Goal: Complete application form

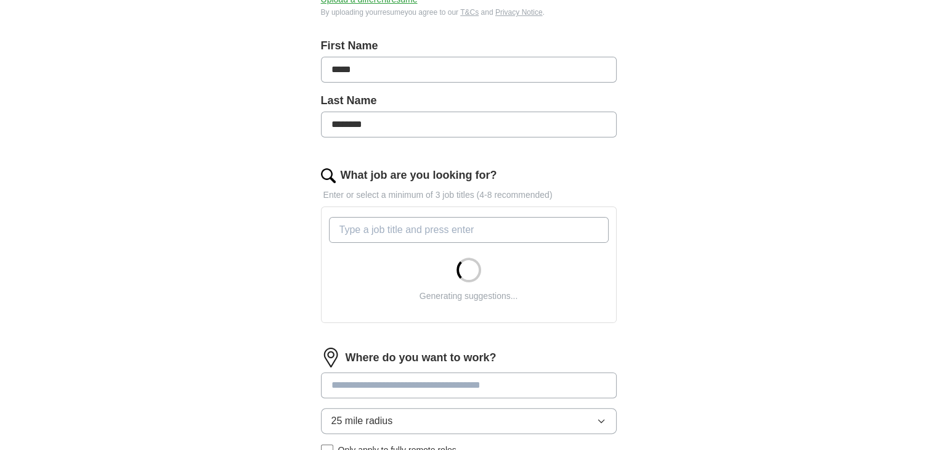
scroll to position [249, 0]
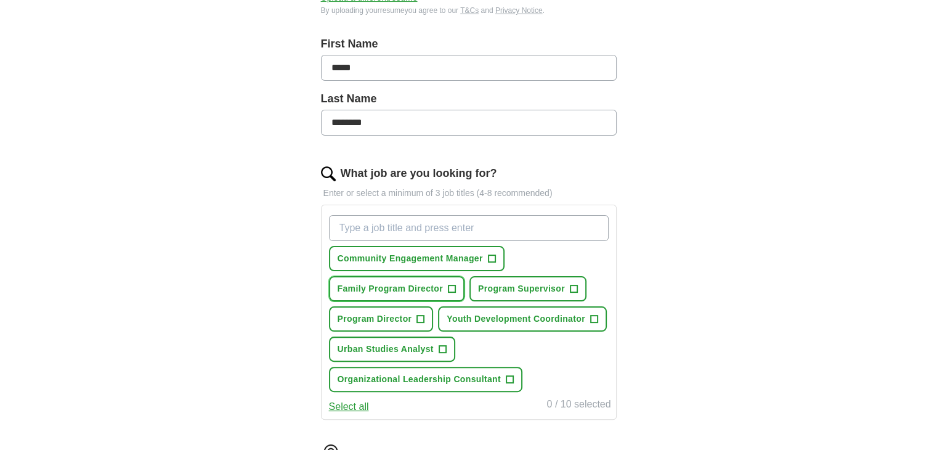
click at [444, 291] on button "Family Program Director +" at bounding box center [397, 288] width 136 height 25
click at [417, 319] on span "+" at bounding box center [420, 319] width 7 height 10
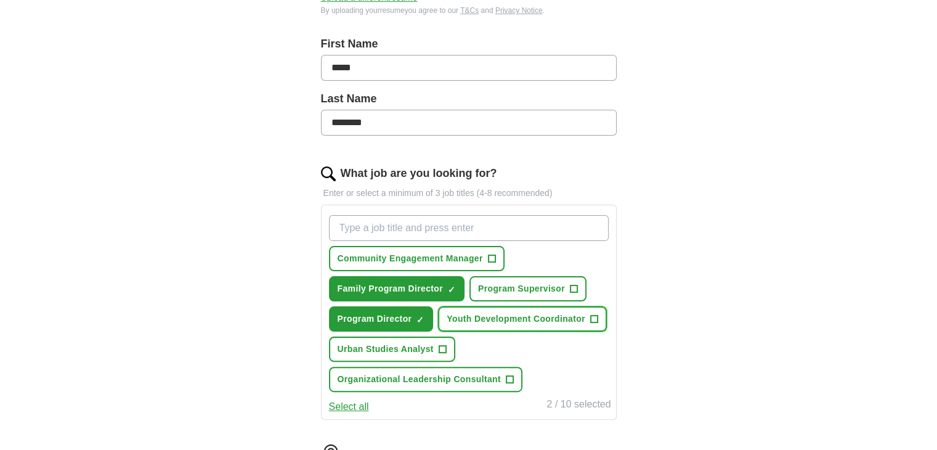
click at [507, 323] on span "Youth Development Coordinator" at bounding box center [516, 318] width 139 height 13
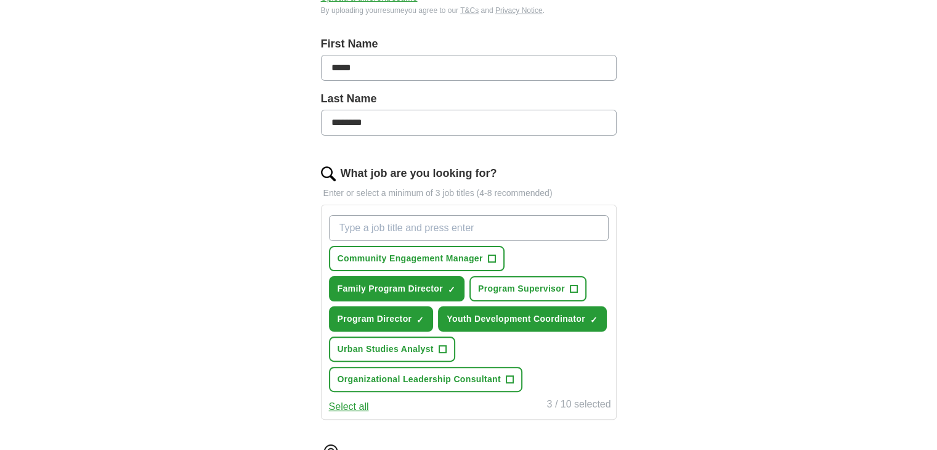
click at [415, 354] on button "Urban Studies Analyst +" at bounding box center [392, 349] width 126 height 25
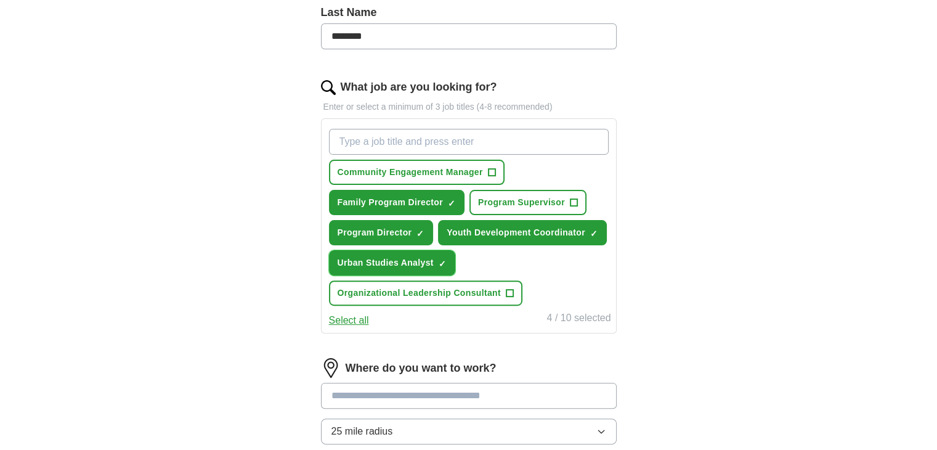
scroll to position [341, 0]
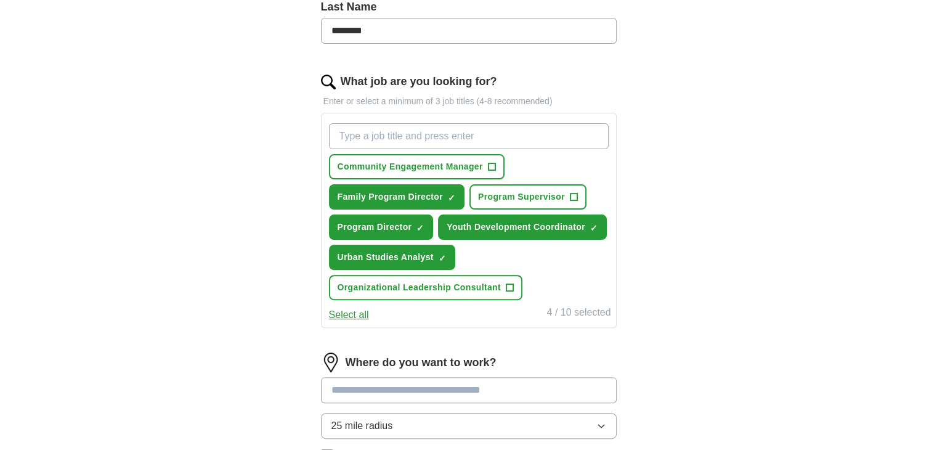
click at [494, 287] on span "Organizational Leadership Consultant" at bounding box center [419, 287] width 163 height 13
click at [350, 316] on button "Select all" at bounding box center [349, 315] width 40 height 15
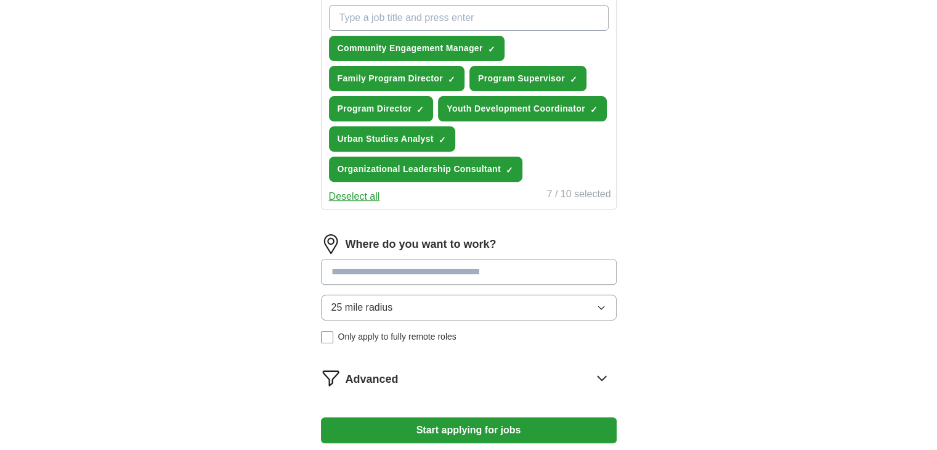
scroll to position [460, 0]
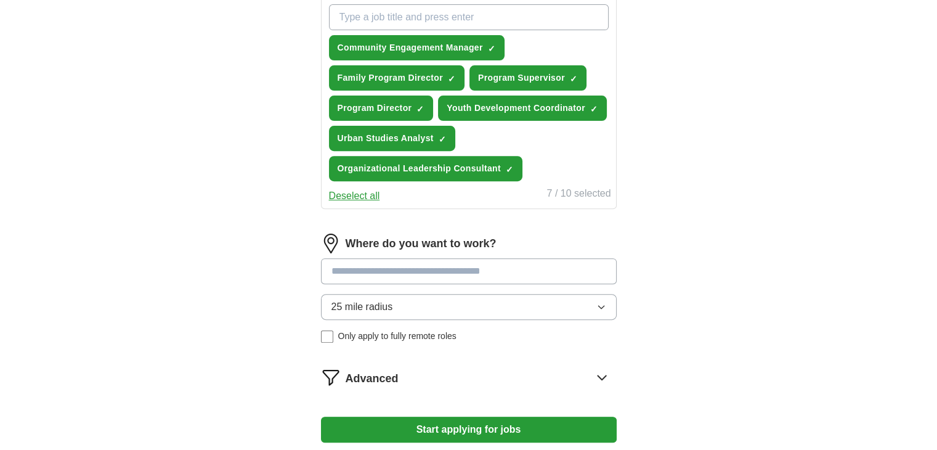
click at [414, 271] on input at bounding box center [469, 271] width 296 height 26
click at [603, 305] on div "Where do you want to work? 25 mile radius Only apply to fully remote roles" at bounding box center [469, 293] width 296 height 119
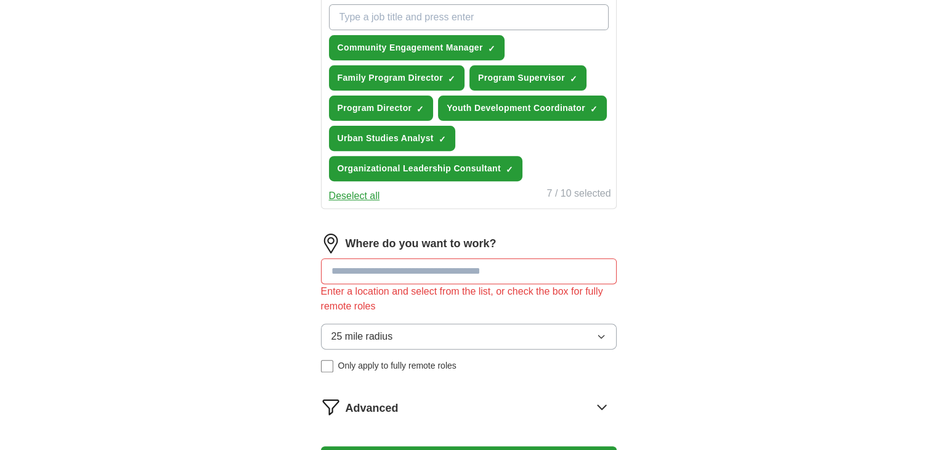
click at [603, 333] on icon "button" at bounding box center [602, 337] width 10 height 10
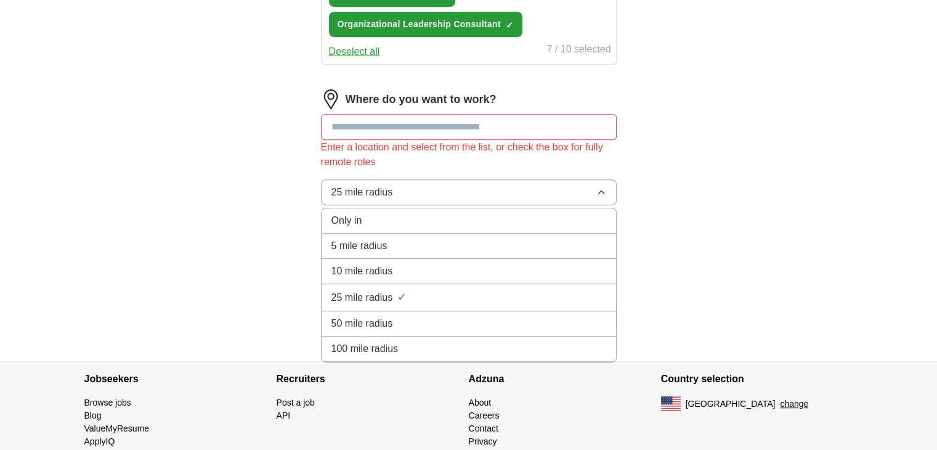
scroll to position [609, 0]
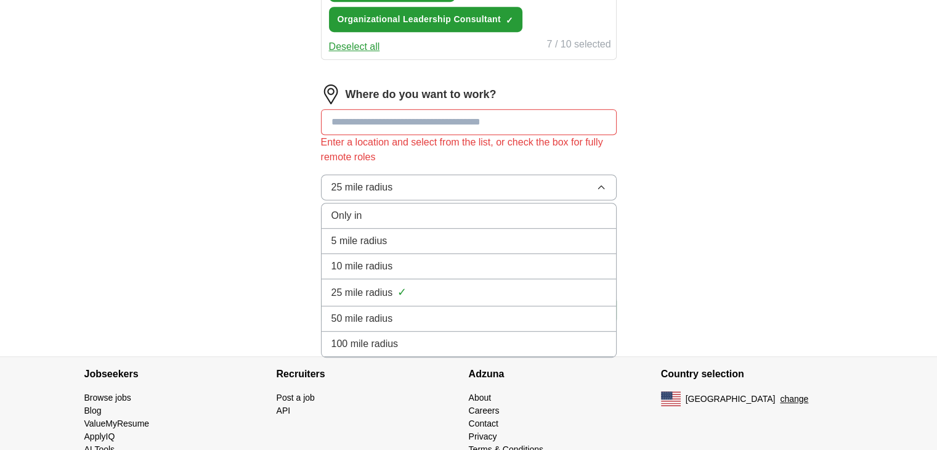
click at [436, 341] on div "100 mile radius" at bounding box center [469, 344] width 275 height 15
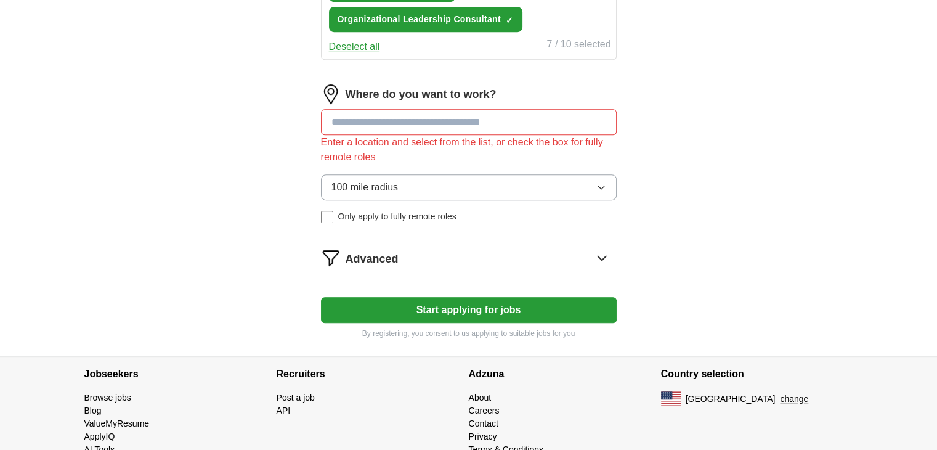
click at [444, 304] on button "Start applying for jobs" at bounding box center [469, 310] width 296 height 26
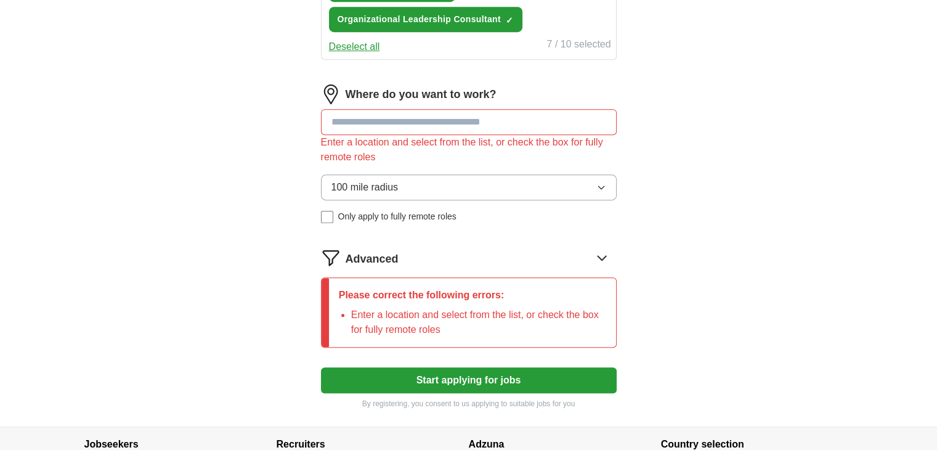
click at [454, 121] on input at bounding box center [469, 122] width 296 height 26
type input "*"
type input "*****"
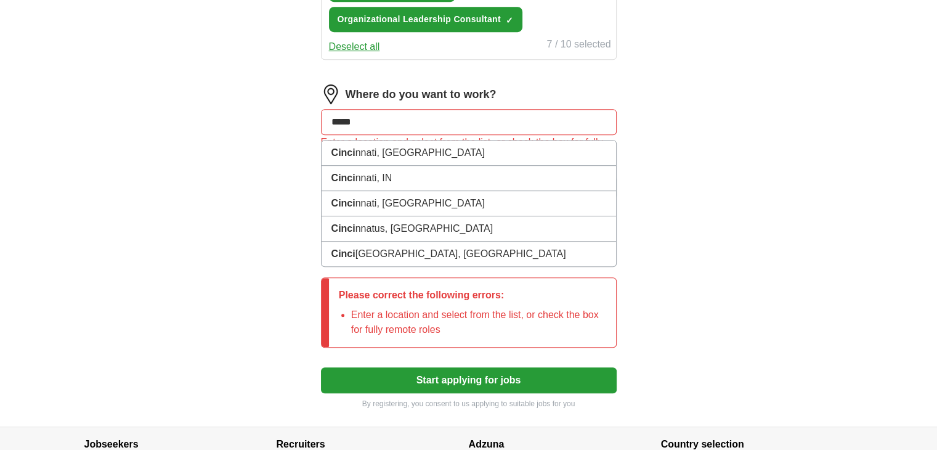
click at [418, 150] on li "Cinci nnati, [GEOGRAPHIC_DATA]" at bounding box center [469, 153] width 295 height 25
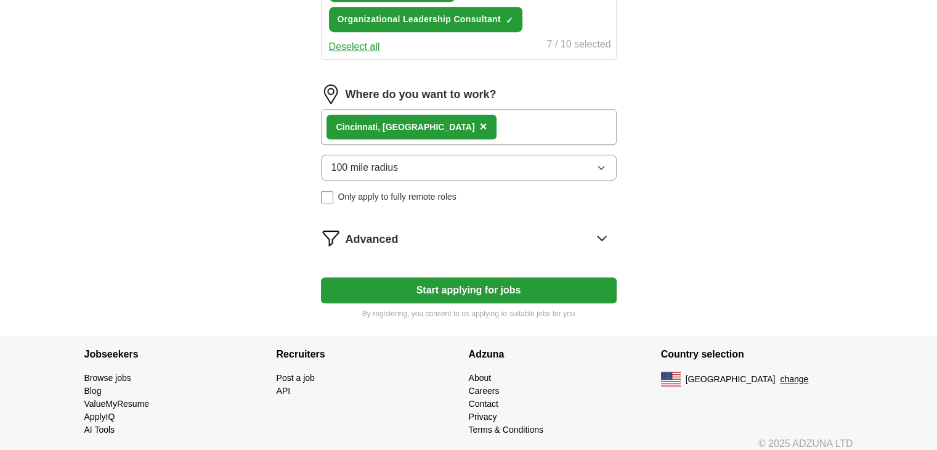
click at [503, 284] on button "Start applying for jobs" at bounding box center [469, 290] width 296 height 26
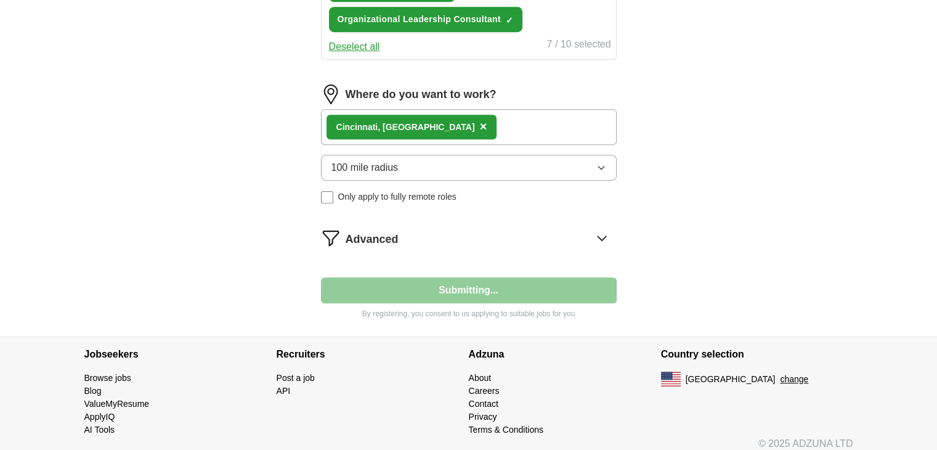
select select "**"
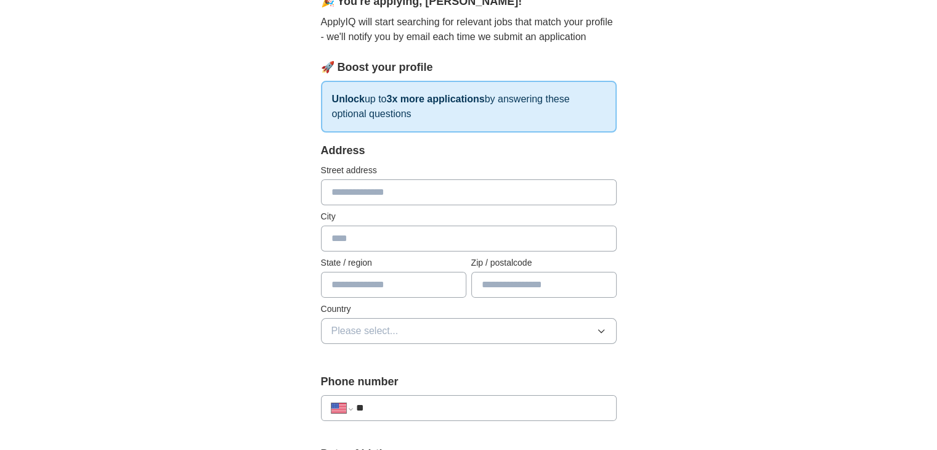
scroll to position [130, 0]
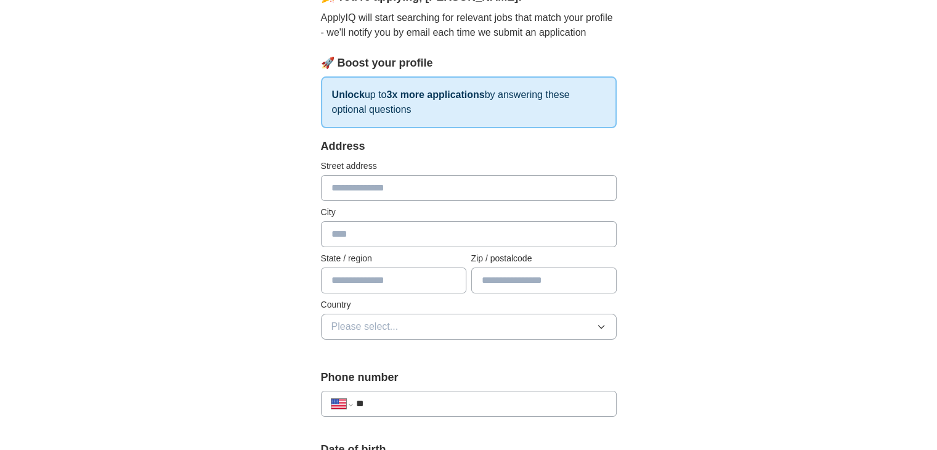
click at [471, 189] on input "text" at bounding box center [469, 188] width 296 height 26
type input "**********"
type input "********"
type input "****"
type input "*****"
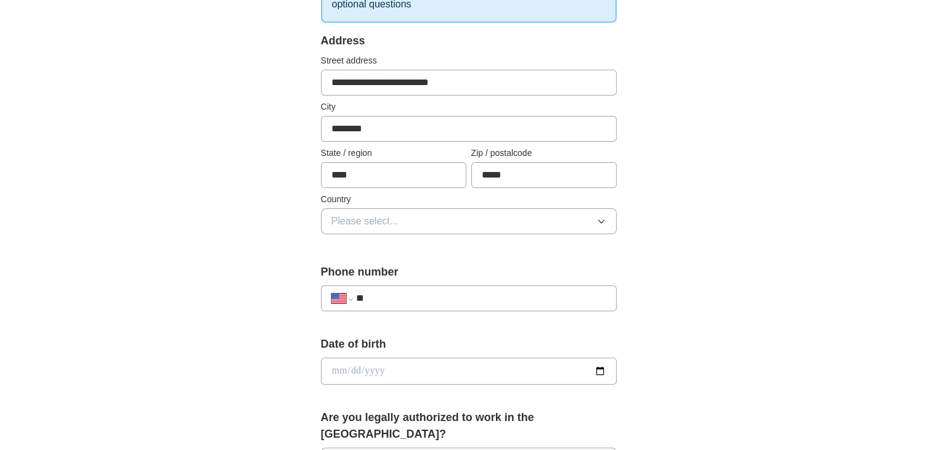
scroll to position [255, 0]
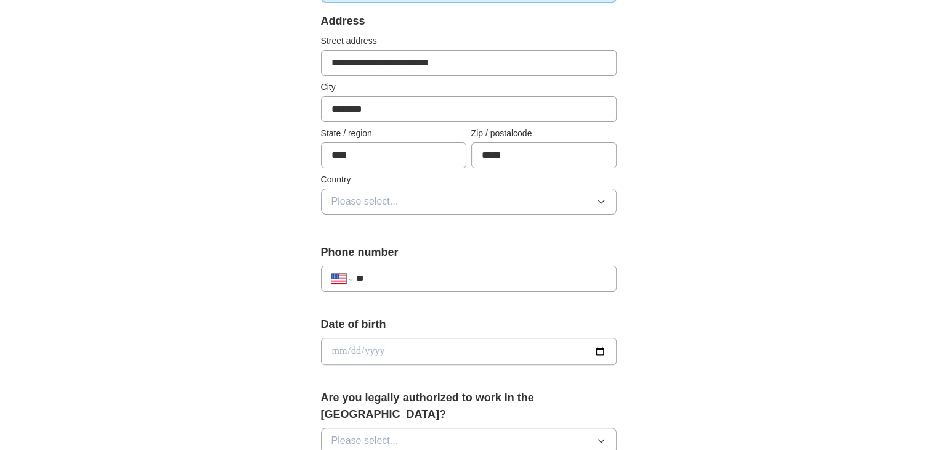
click at [446, 349] on input "date" at bounding box center [469, 351] width 296 height 27
click at [587, 431] on button "Please select..." at bounding box center [469, 441] width 296 height 26
click at [594, 428] on button "Please select..." at bounding box center [469, 441] width 296 height 26
click at [449, 348] on input "date" at bounding box center [469, 351] width 296 height 27
type input "**********"
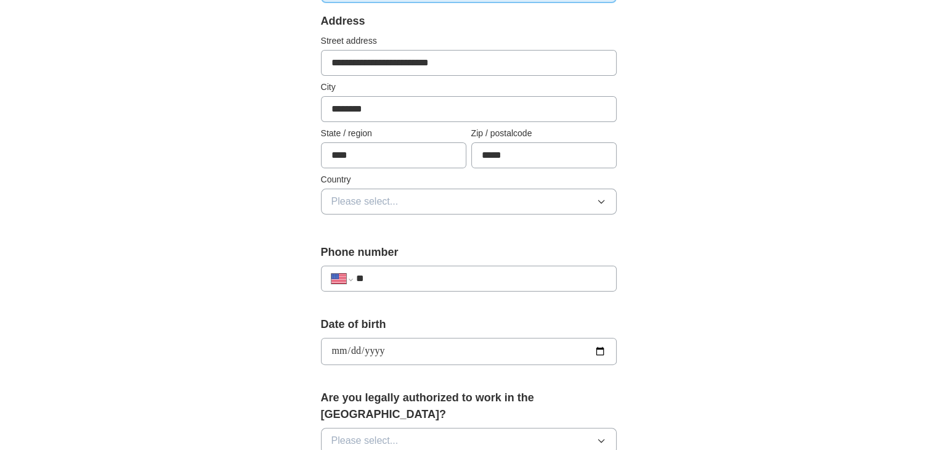
click at [409, 278] on input "**" at bounding box center [481, 278] width 250 height 15
type input "**********"
click at [593, 431] on button "Please select..." at bounding box center [469, 441] width 296 height 26
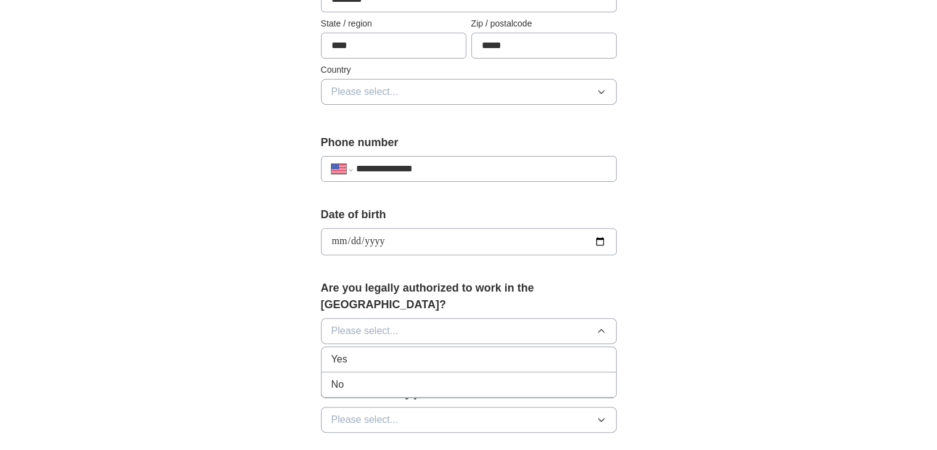
scroll to position [367, 0]
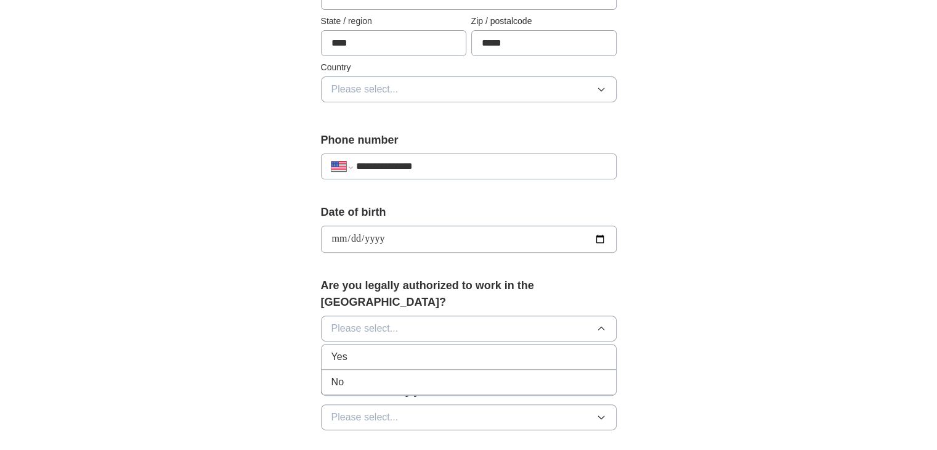
click at [476, 349] on div "Yes" at bounding box center [469, 356] width 275 height 15
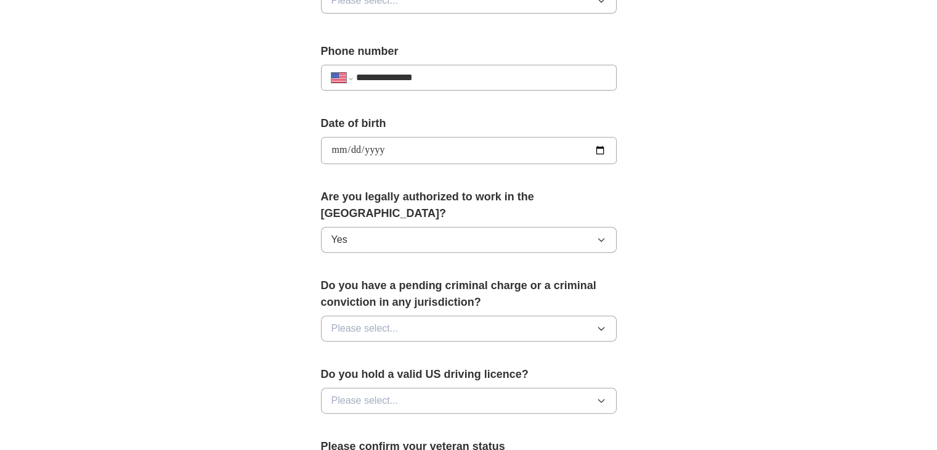
scroll to position [461, 0]
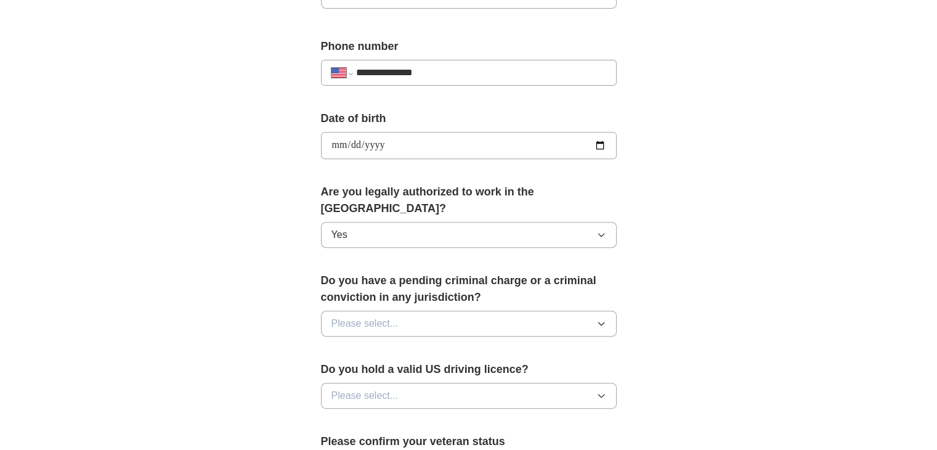
click at [597, 316] on button "Please select..." at bounding box center [469, 324] width 296 height 26
click at [459, 370] on div "No" at bounding box center [469, 377] width 275 height 15
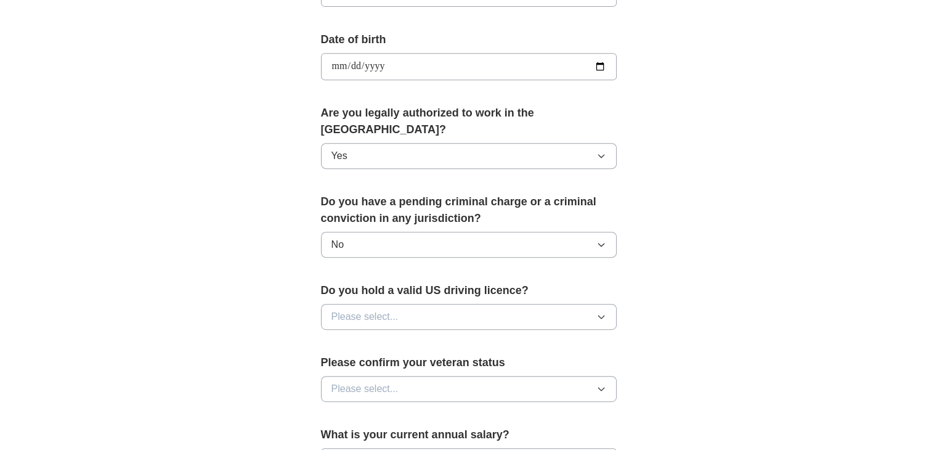
scroll to position [566, 0]
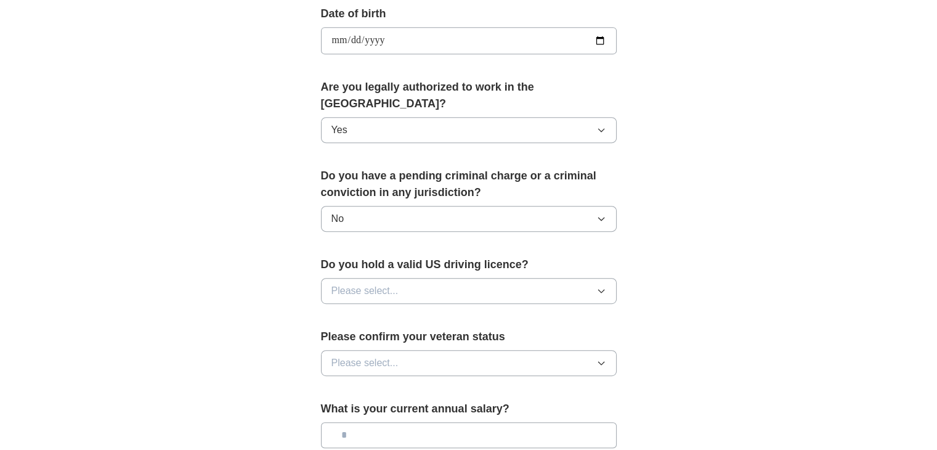
click at [587, 282] on button "Please select..." at bounding box center [469, 291] width 296 height 26
click at [441, 309] on li "Yes" at bounding box center [469, 319] width 295 height 25
click at [603, 362] on icon "button" at bounding box center [601, 363] width 6 height 3
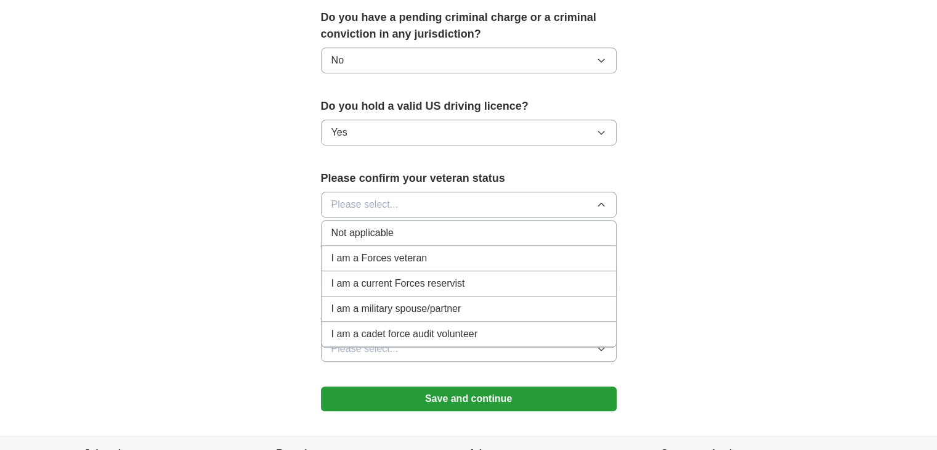
scroll to position [725, 0]
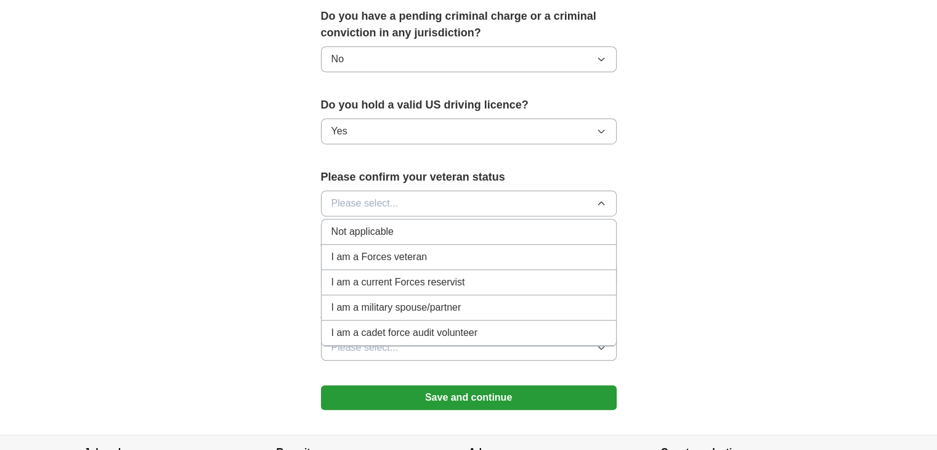
click at [450, 224] on div "Not applicable" at bounding box center [469, 231] width 275 height 15
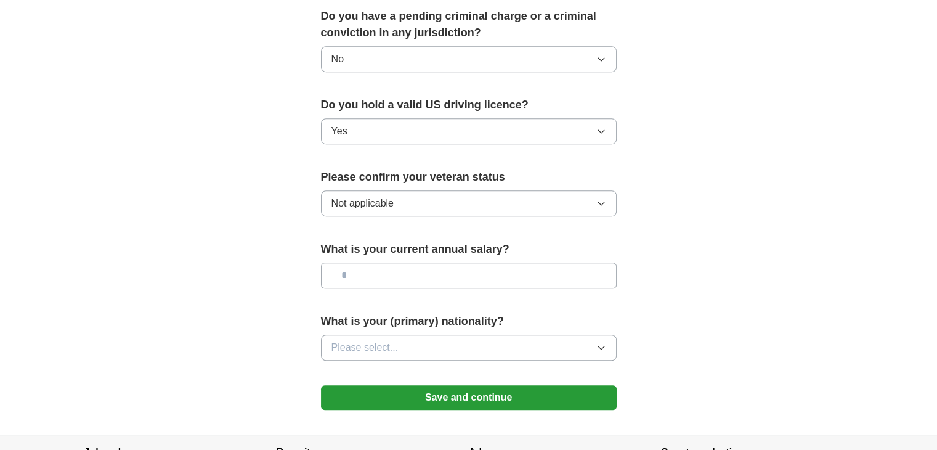
click at [516, 385] on button "Save and continue" at bounding box center [469, 397] width 296 height 25
